Goal: Task Accomplishment & Management: Use online tool/utility

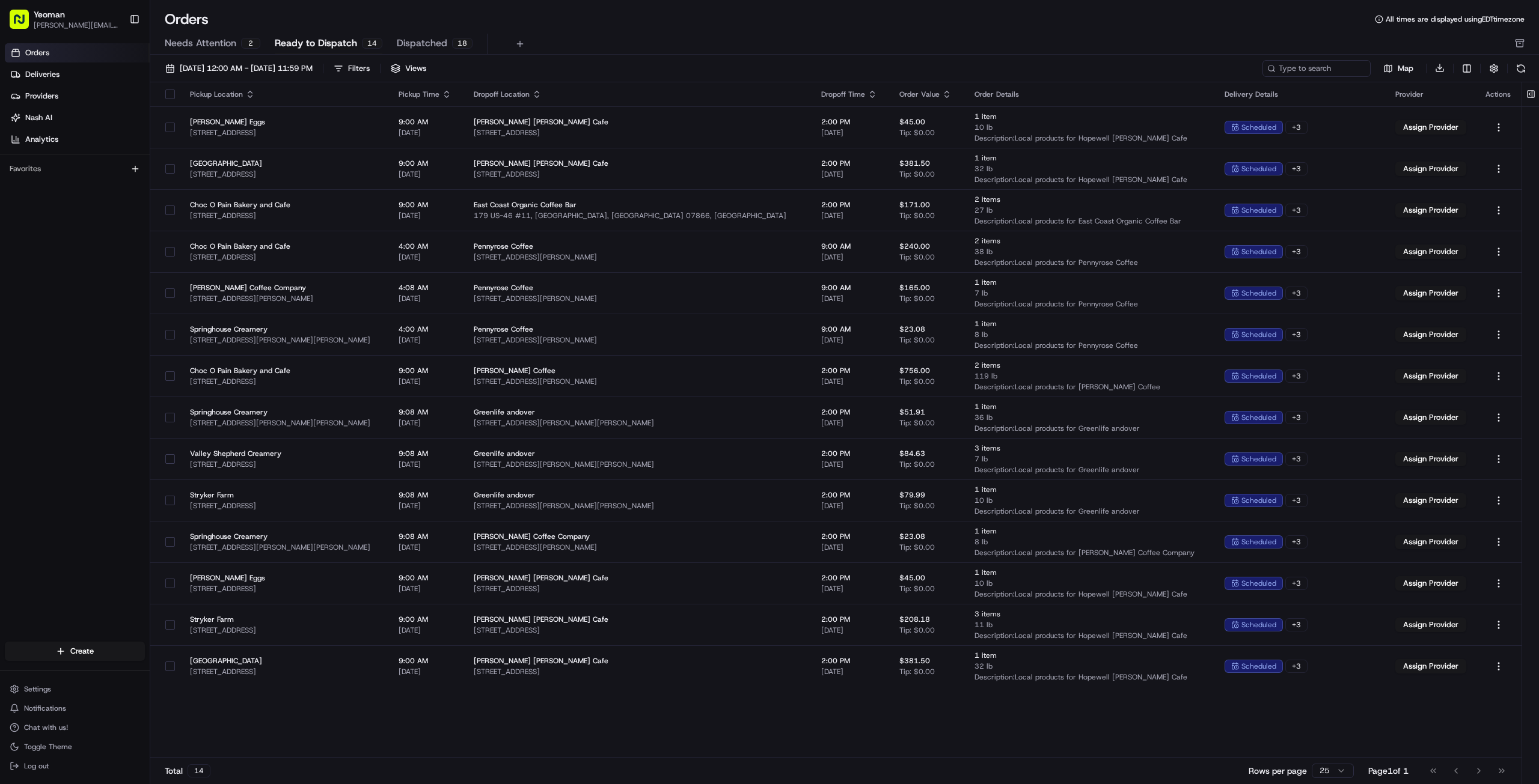
click at [190, 45] on span "Needs Attention" at bounding box center [200, 43] width 71 height 14
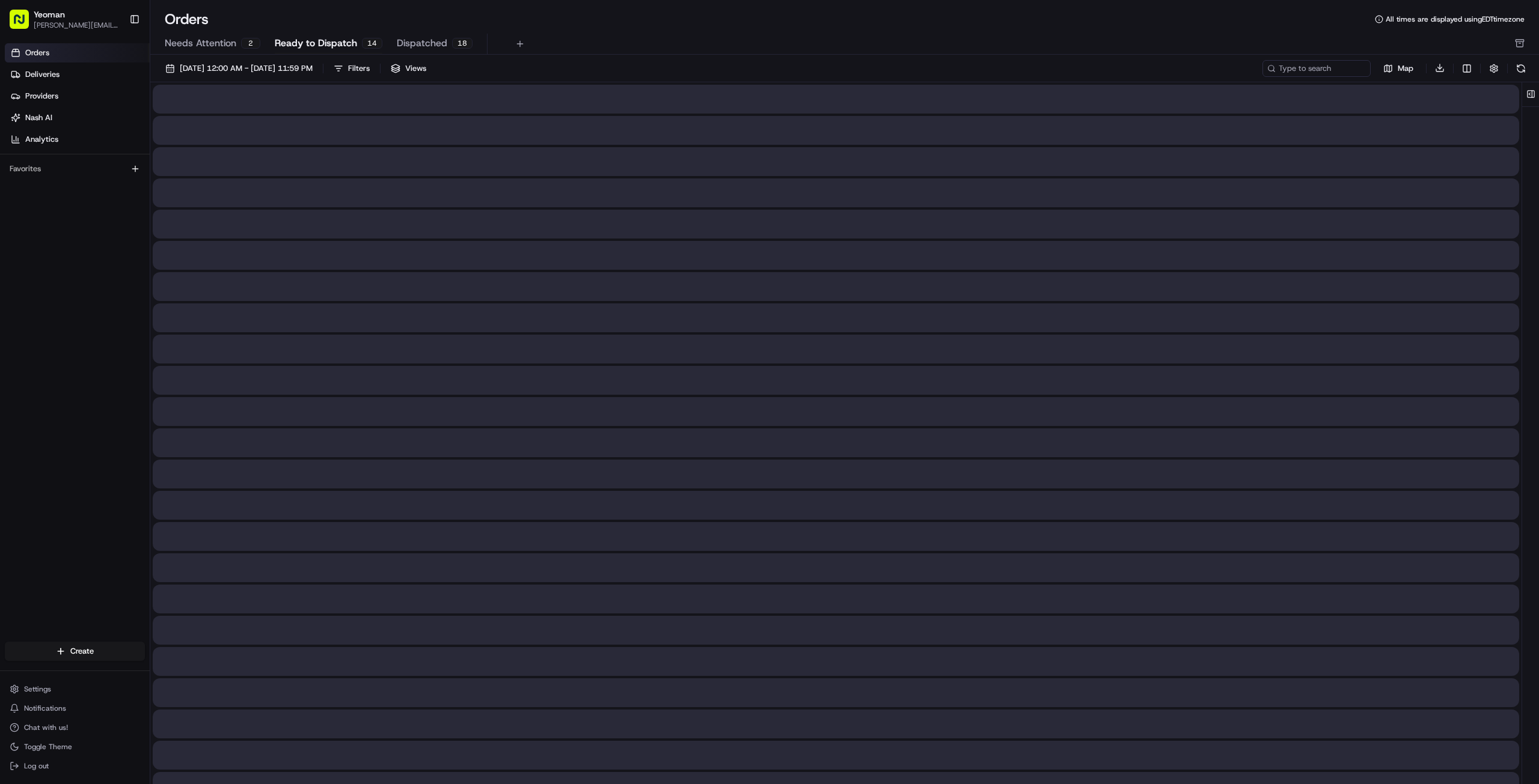
click at [310, 43] on span "Ready to Dispatch" at bounding box center [315, 43] width 82 height 14
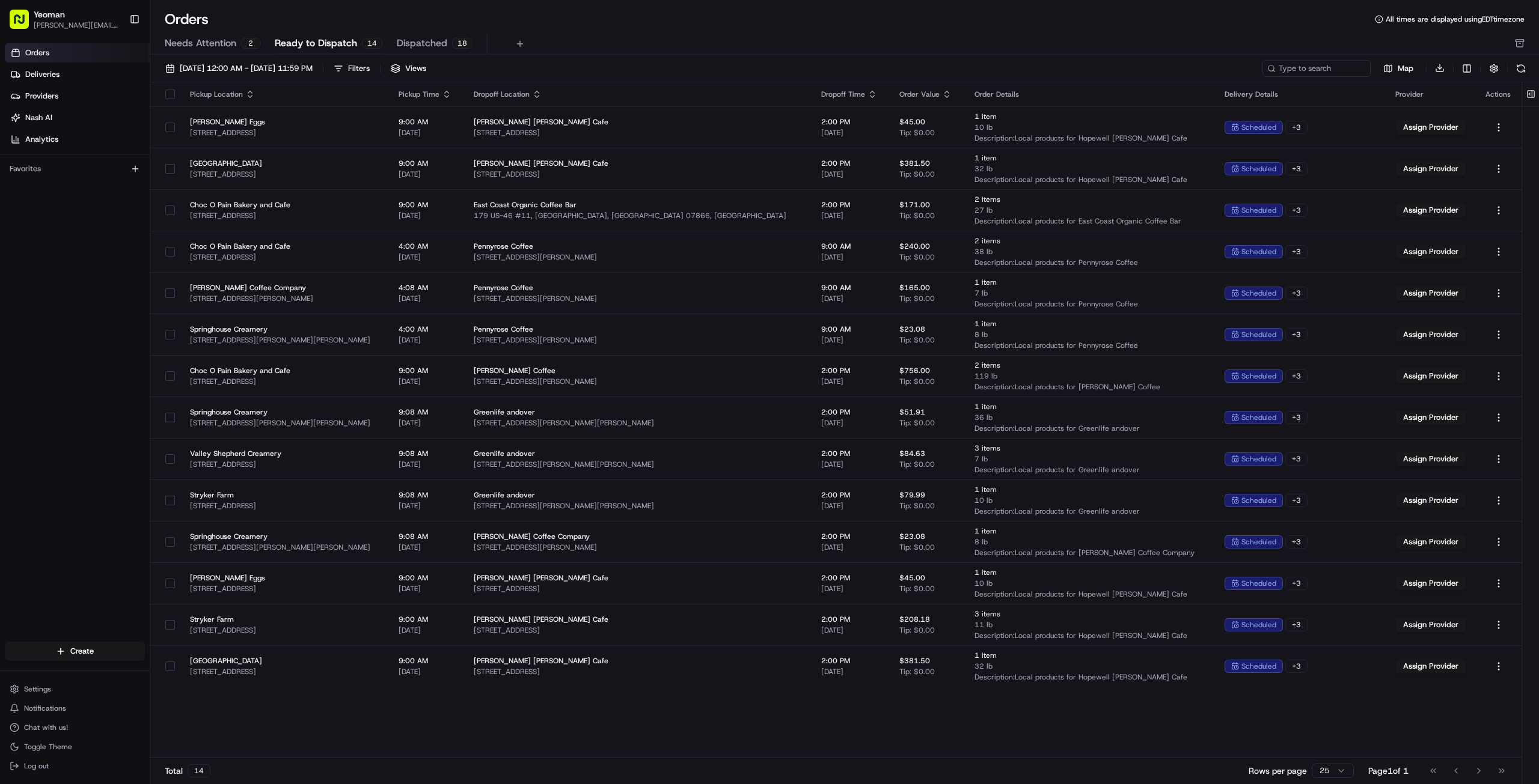
click at [867, 93] on icon "button" at bounding box center [872, 94] width 9 height 9
click at [811, 84] on th "Dropoff Time" at bounding box center [851, 94] width 79 height 24
click at [869, 96] on icon "button" at bounding box center [871, 96] width 4 height 2
click at [807, 111] on button "Dropoff Start Time (Earliest)" at bounding box center [786, 109] width 111 height 14
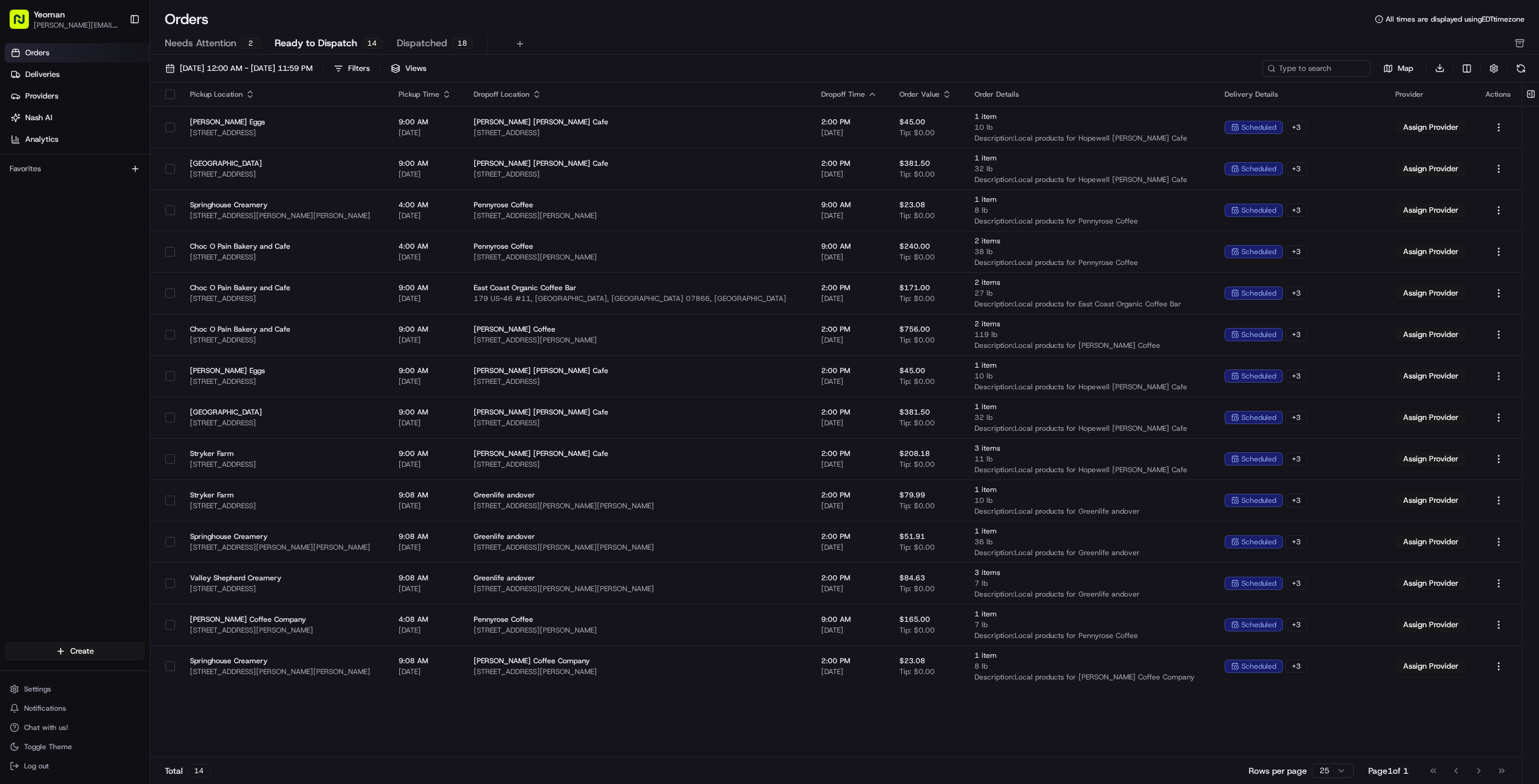
click at [867, 741] on div "Pickup Location Pickup Time Dropoff Location Dropoff Time Order Value Order Det…" at bounding box center [836, 420] width 1371 height 676
